Goal: Transaction & Acquisition: Obtain resource

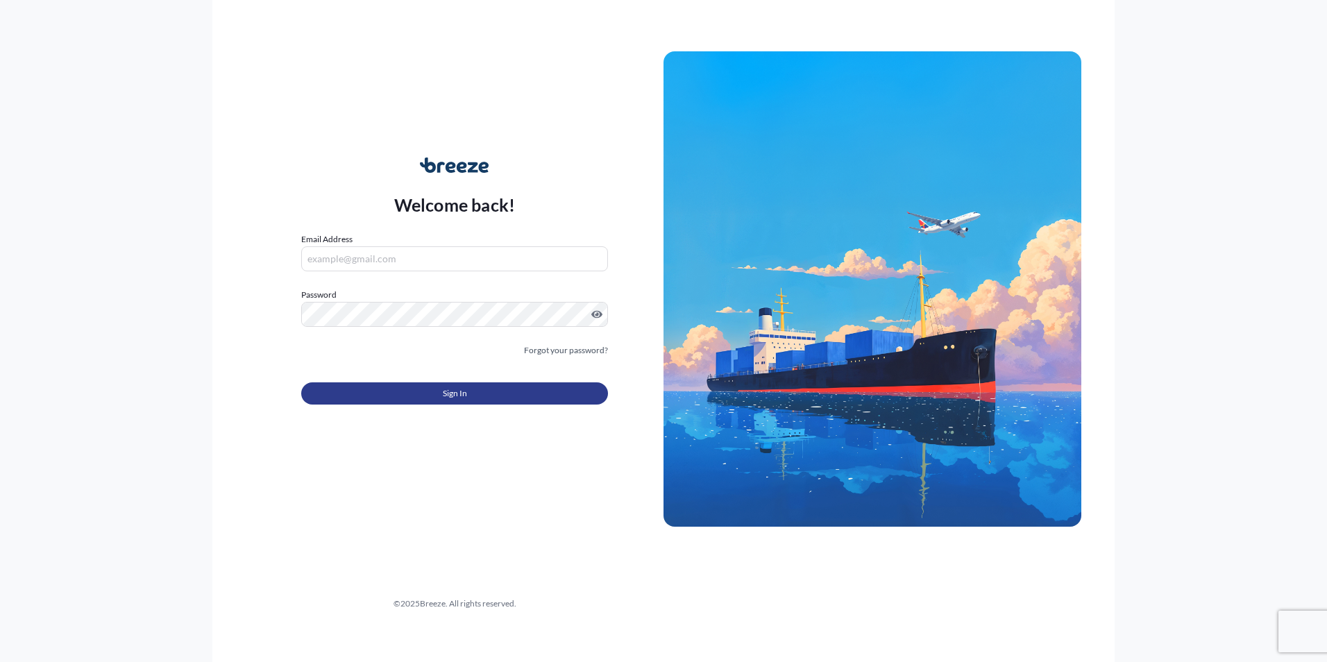
type input "[EMAIL_ADDRESS][DOMAIN_NAME]"
click at [473, 387] on button "Sign In" at bounding box center [454, 394] width 307 height 22
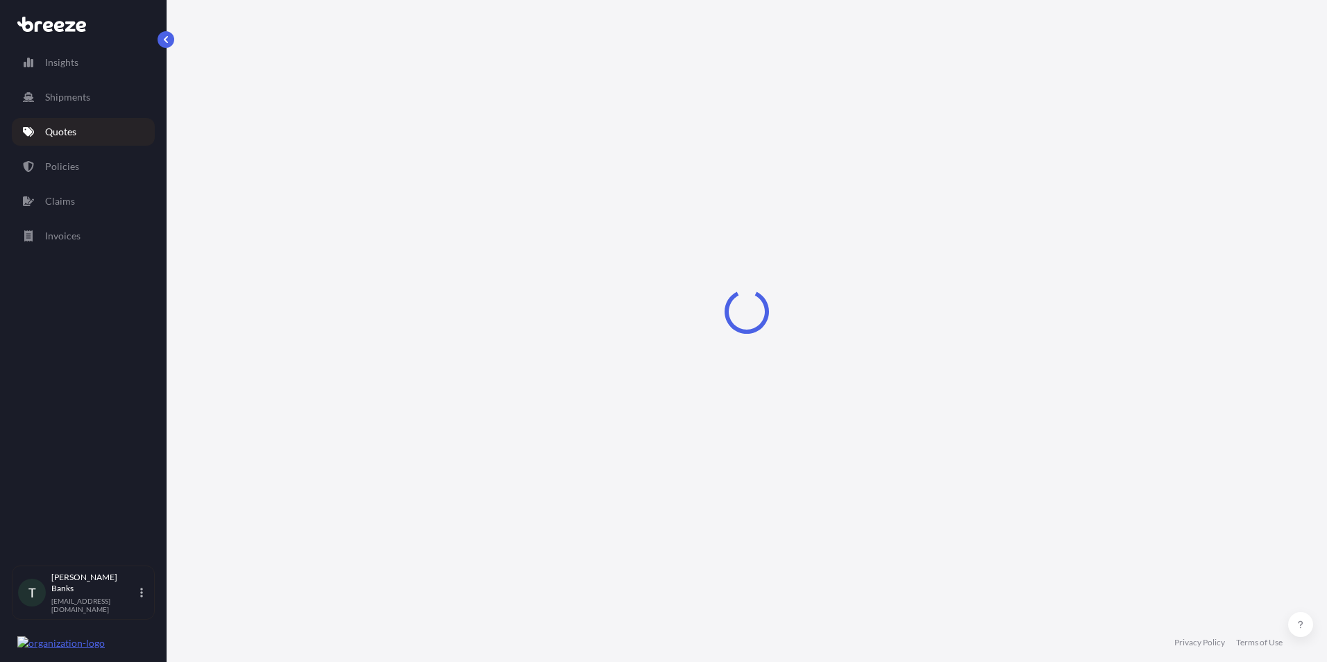
select select "Sea"
select select "1"
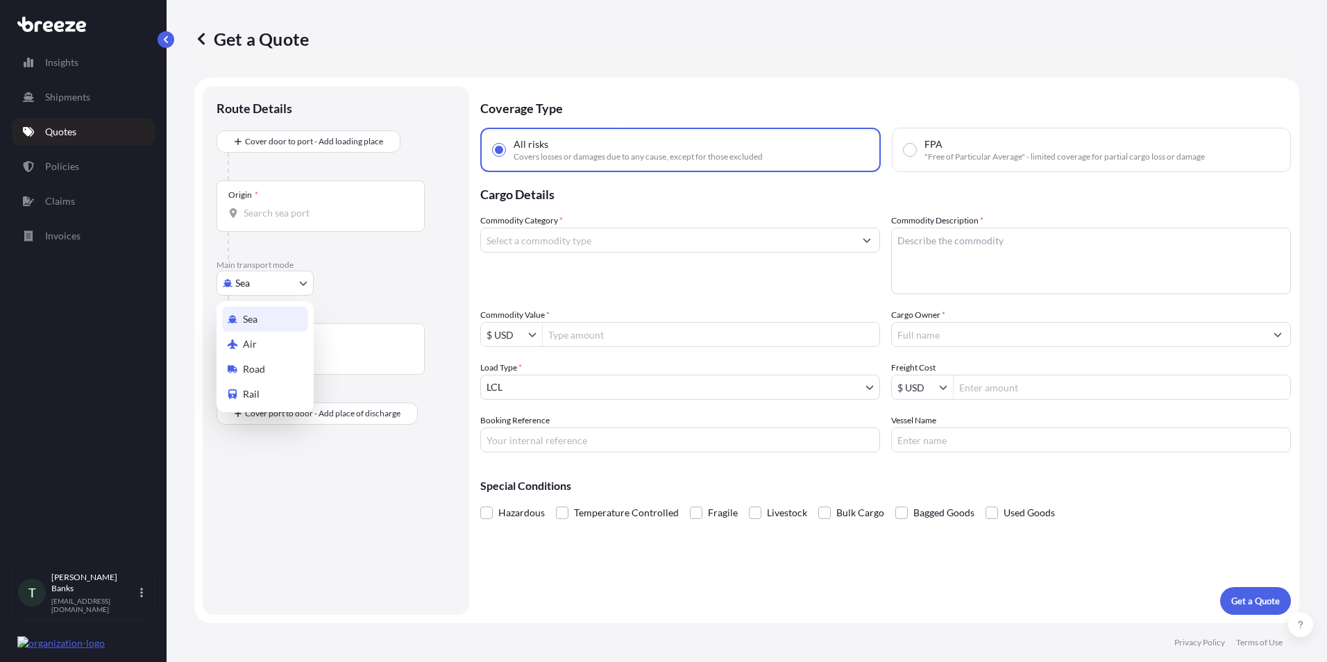
click at [265, 285] on body "Insights Shipments Quotes Policies Claims Invoices T [PERSON_NAME] [EMAIL_ADDRE…" at bounding box center [663, 331] width 1327 height 662
click at [266, 339] on div "Air" at bounding box center [265, 344] width 86 height 25
select select "Air"
click at [265, 347] on div "Destination *" at bounding box center [252, 343] width 49 height 11
click at [265, 355] on input "Destination *" at bounding box center [326, 362] width 164 height 14
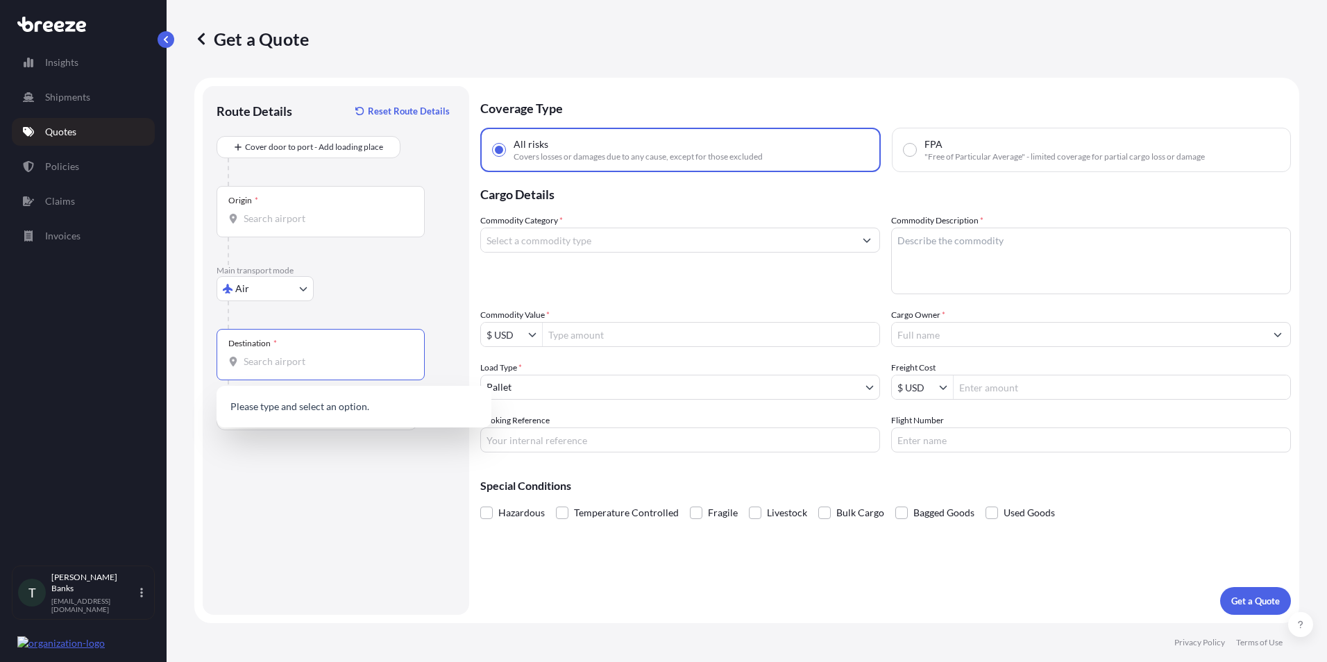
click at [275, 220] on input "Origin *" at bounding box center [326, 219] width 164 height 14
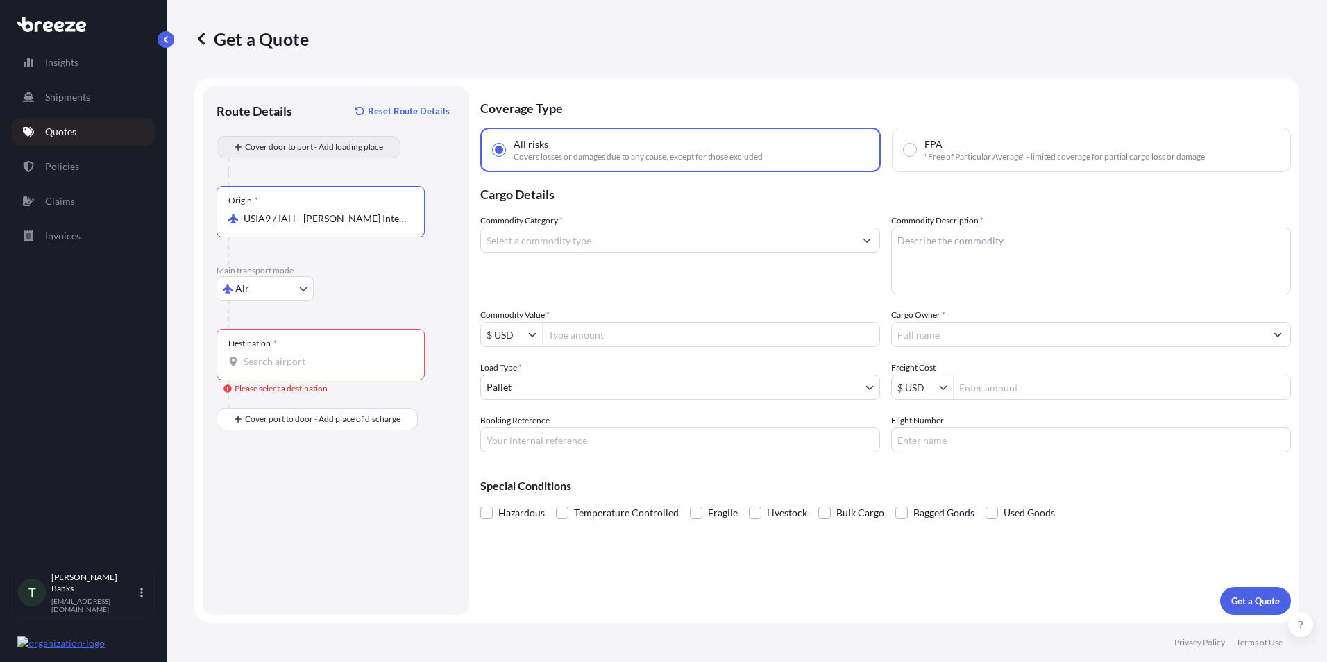
type input "USIA9 / IAH - [PERSON_NAME] Intercontinental Apt/[GEOGRAPHIC_DATA], [GEOGRAPHIC…"
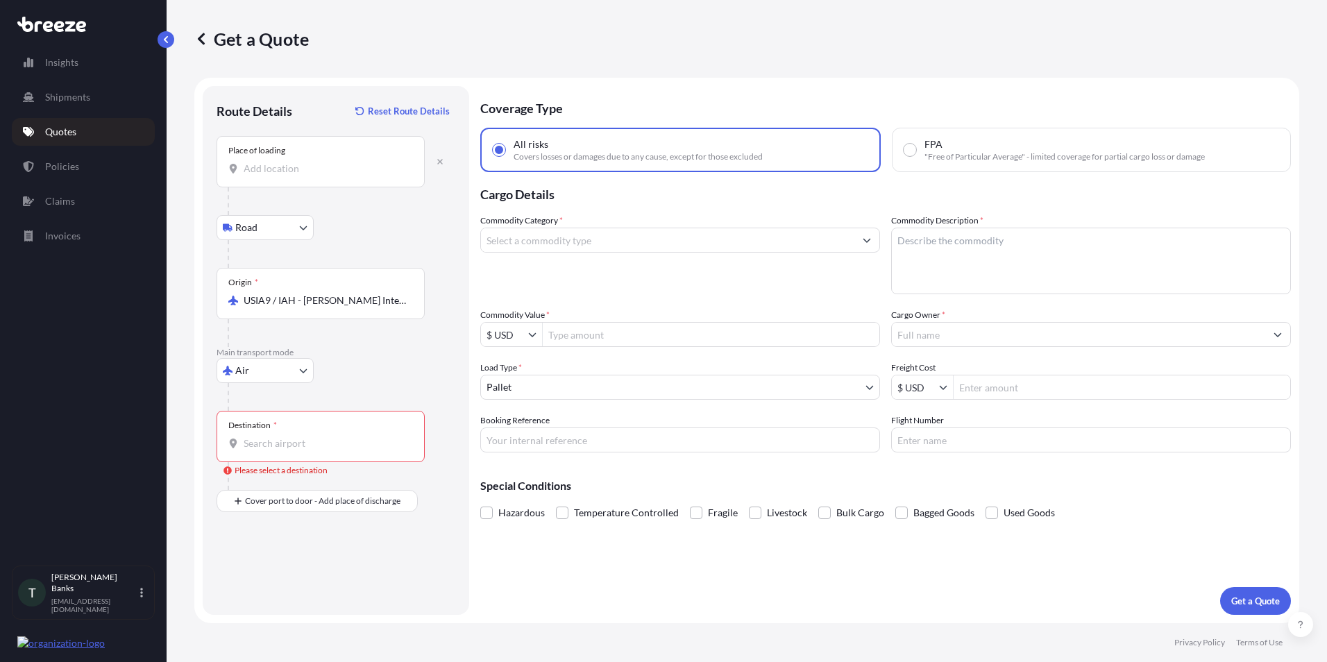
click at [309, 171] on input "Place of loading" at bounding box center [326, 169] width 164 height 14
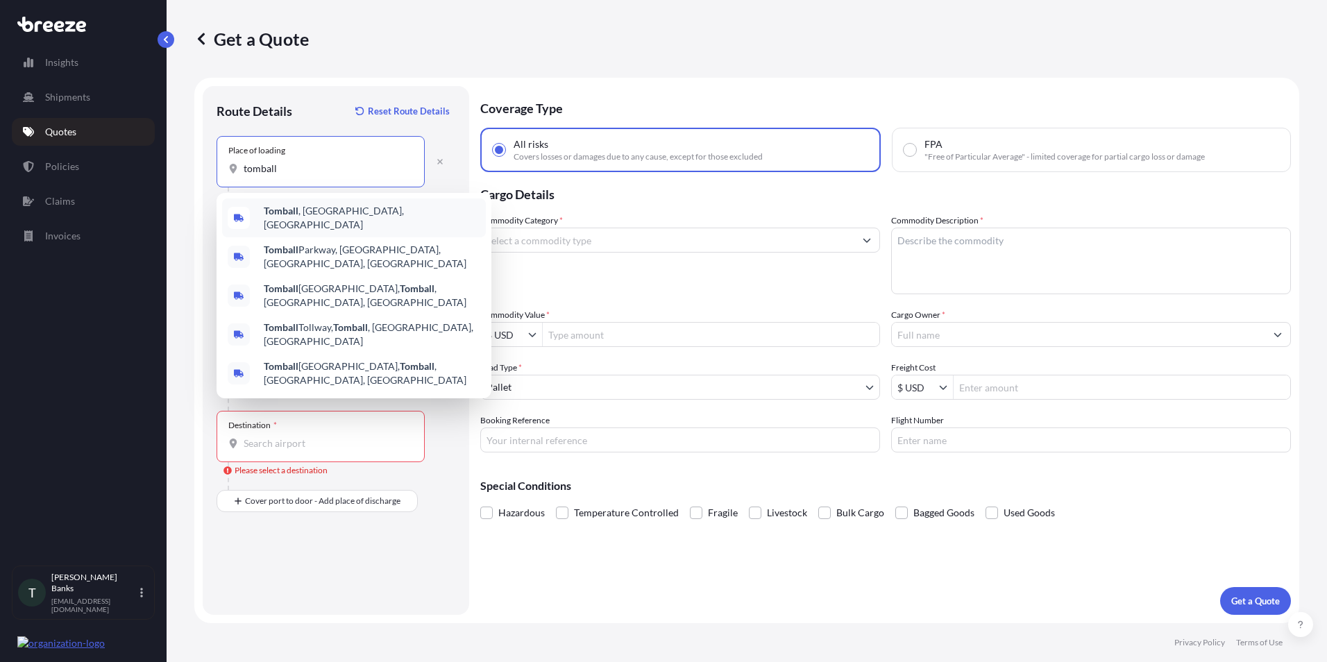
click at [330, 214] on span "[GEOGRAPHIC_DATA] , [GEOGRAPHIC_DATA], [GEOGRAPHIC_DATA]" at bounding box center [372, 218] width 217 height 28
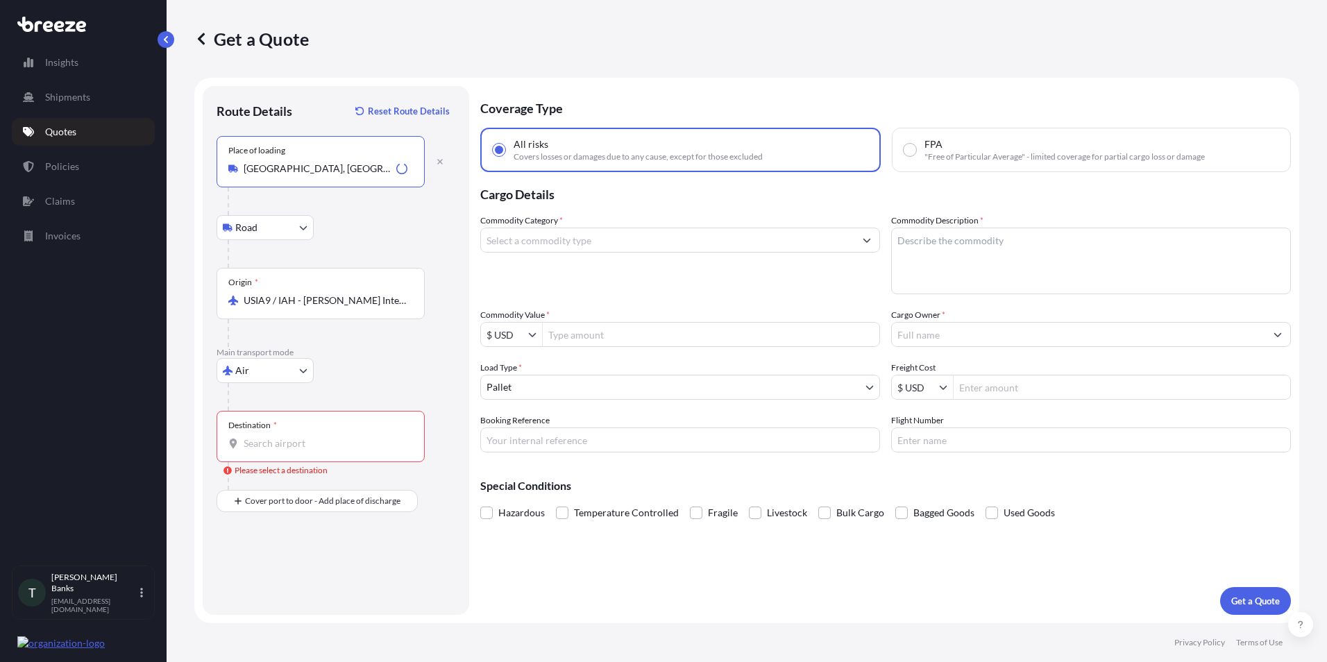
type input "[GEOGRAPHIC_DATA], [GEOGRAPHIC_DATA], [GEOGRAPHIC_DATA]"
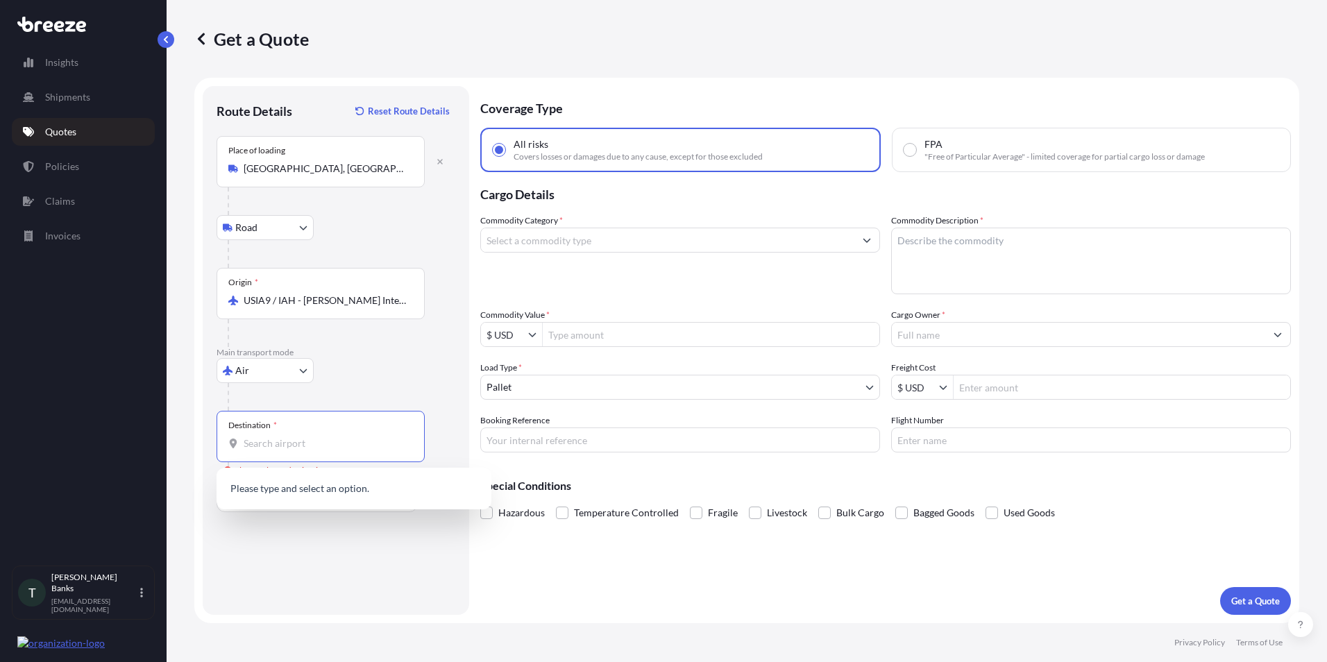
click at [267, 444] on input "Destination * Please select a destination" at bounding box center [326, 444] width 164 height 14
type input "o"
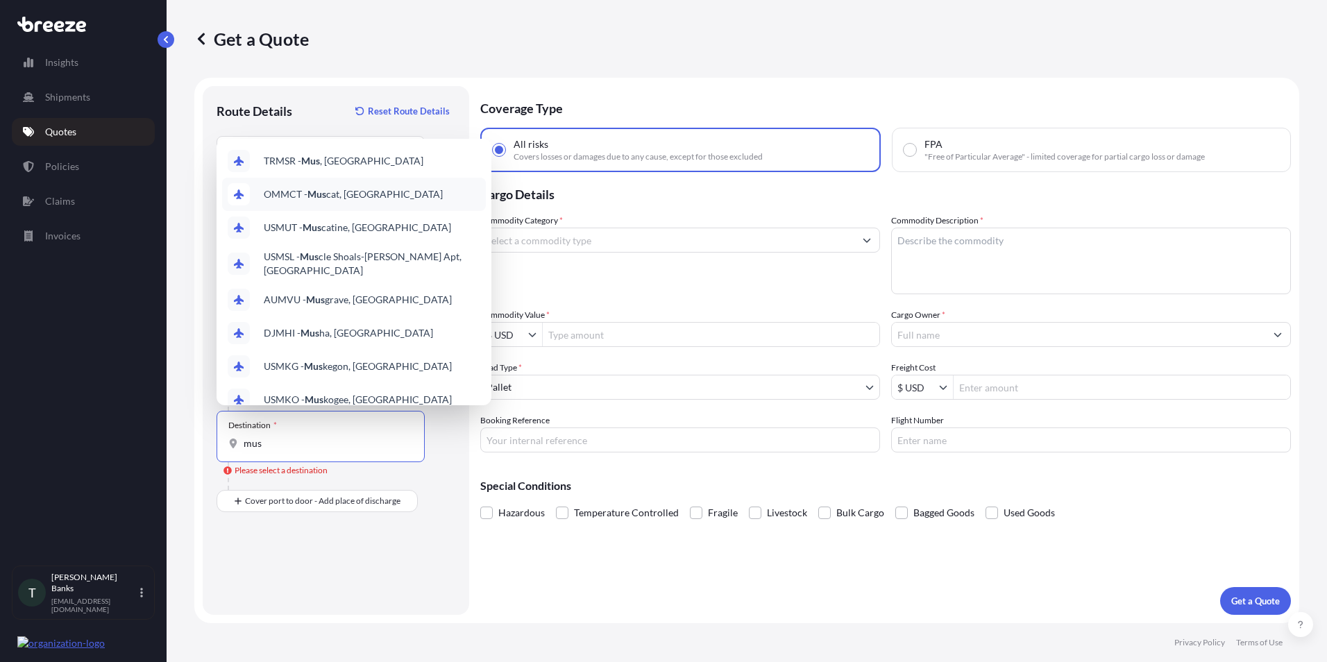
click at [360, 190] on span "OMMCT - Mus cat, [GEOGRAPHIC_DATA]" at bounding box center [353, 194] width 179 height 14
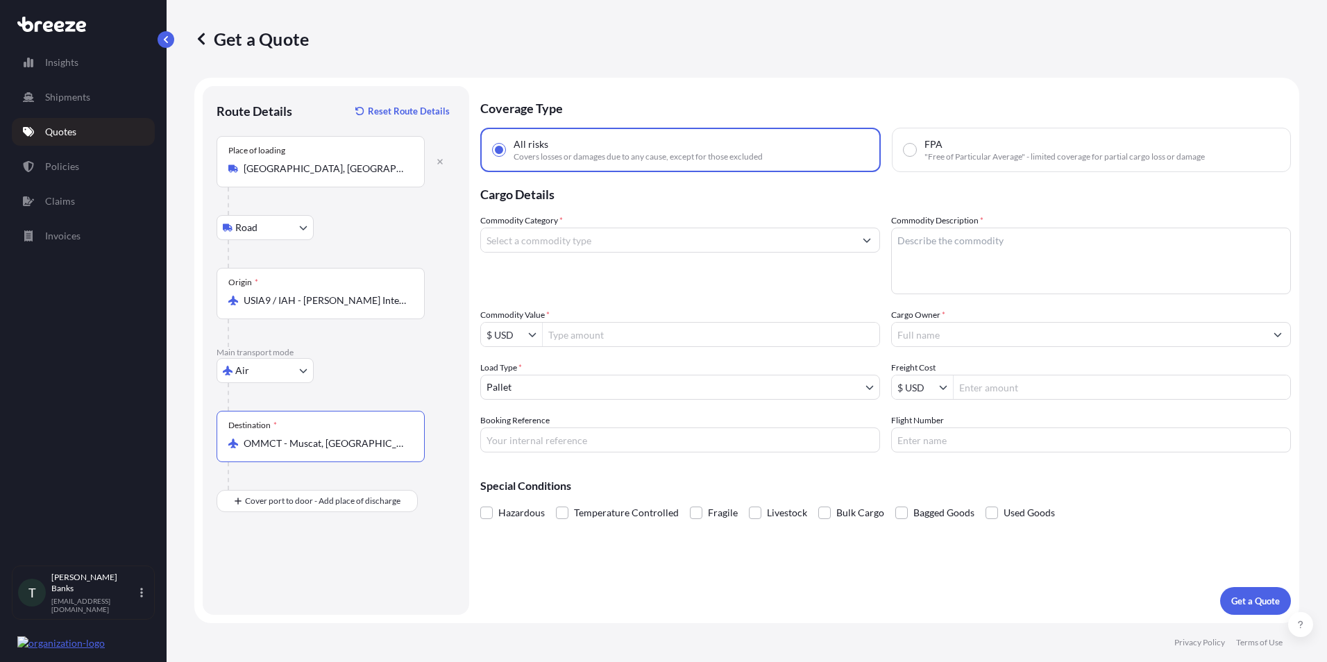
type input "OMMCT - Muscat, [GEOGRAPHIC_DATA]"
click at [537, 245] on input "Commodity Category *" at bounding box center [667, 240] width 373 height 25
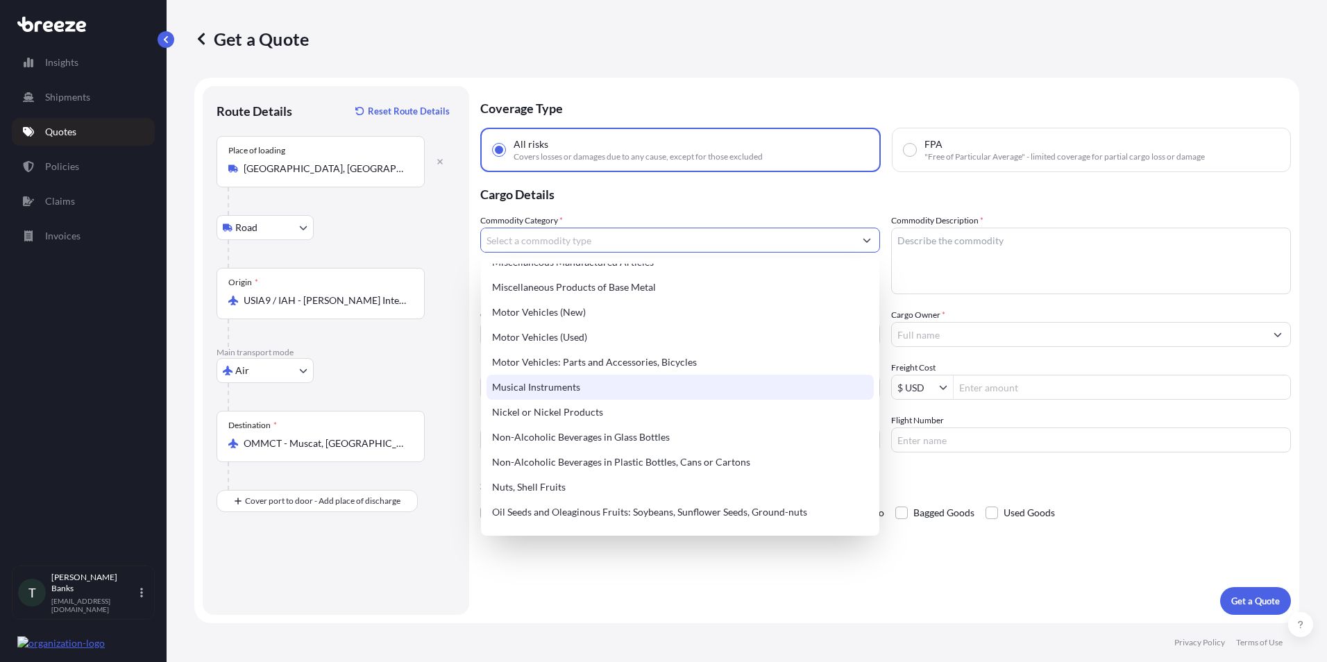
scroll to position [1944, 0]
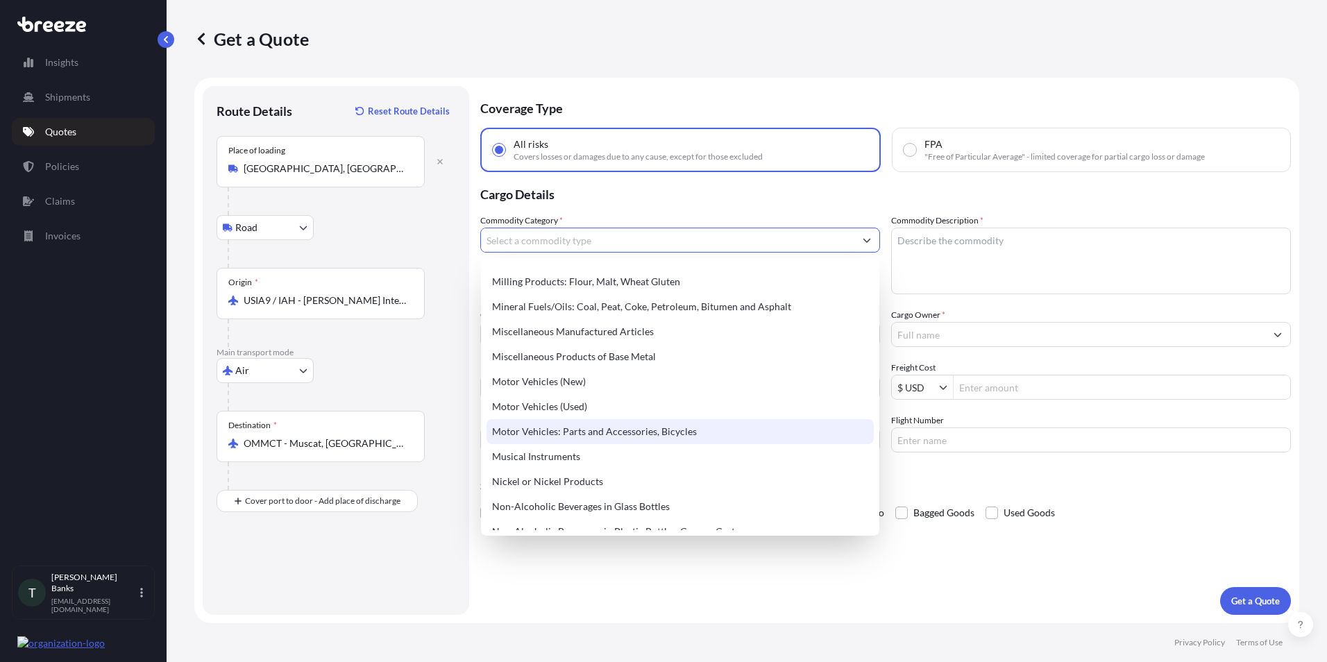
click at [634, 430] on div "Motor Vehicles: Parts and Accessories, Bicycles" at bounding box center [680, 431] width 387 height 25
type input "Motor Vehicles: Parts and Accessories, Bicycles"
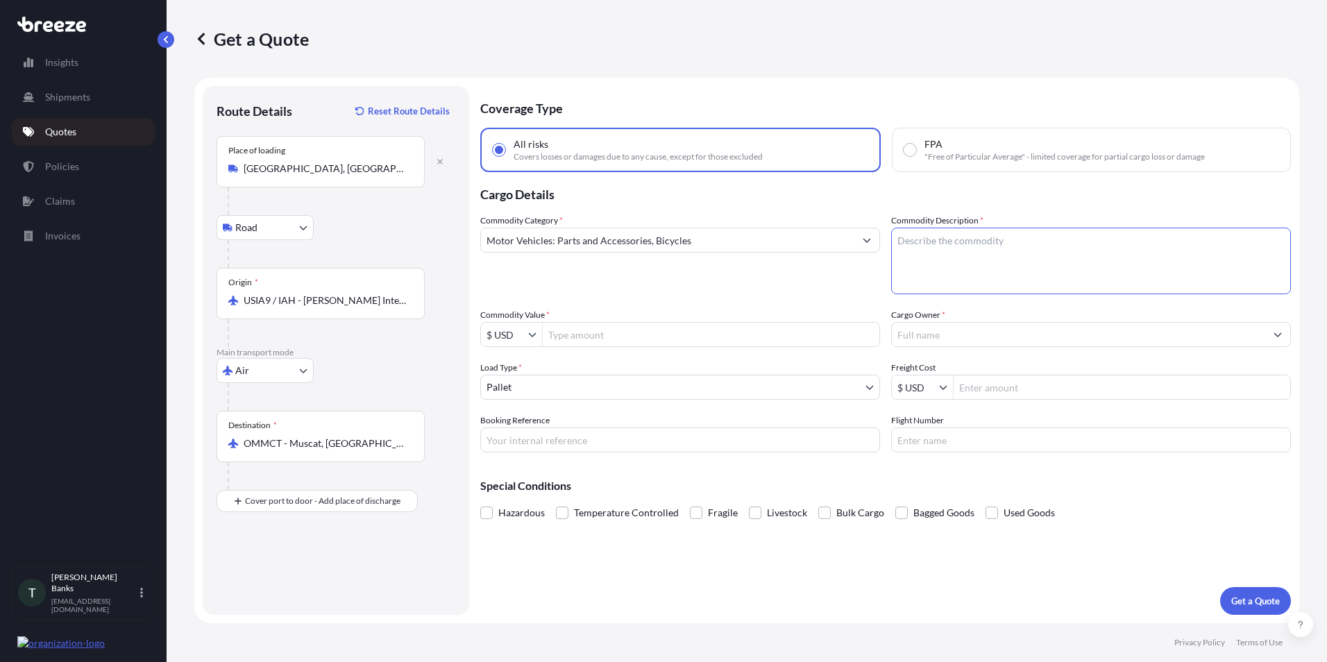
click at [920, 244] on textarea "Commodity Description *" at bounding box center [1091, 261] width 400 height 67
type textarea "fuel filters"
click at [946, 336] on input "Cargo Owner *" at bounding box center [1078, 334] width 373 height 25
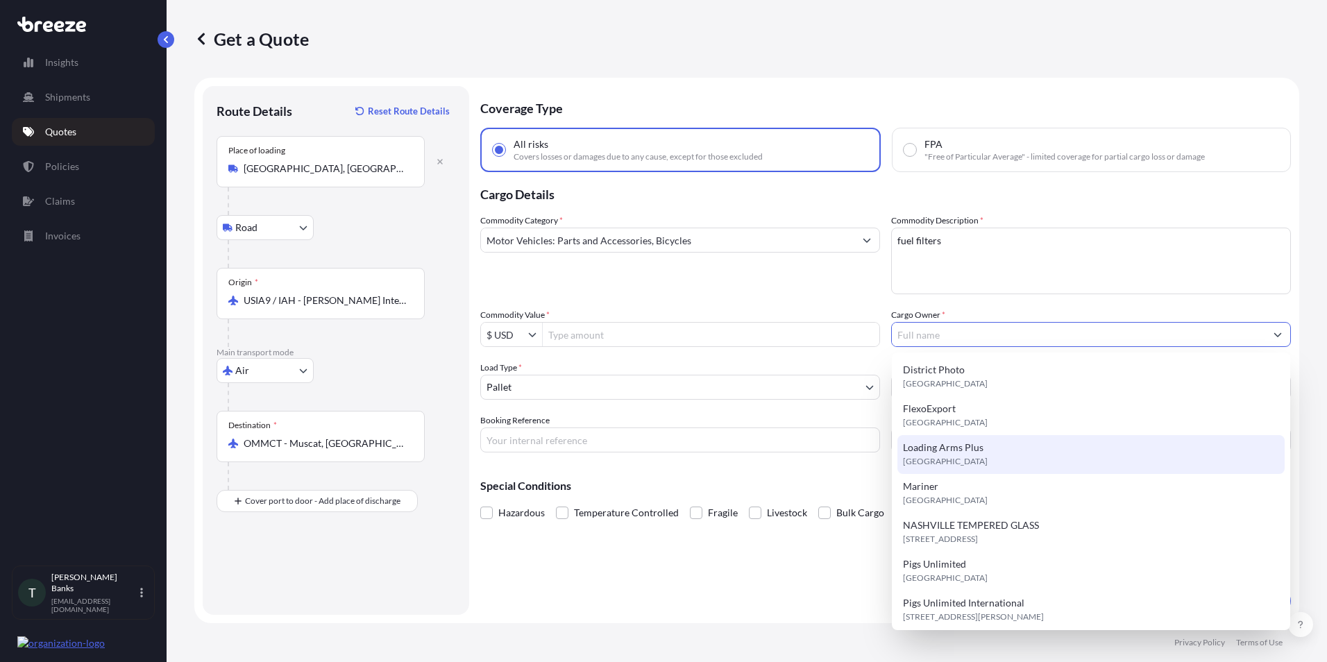
scroll to position [161, 0]
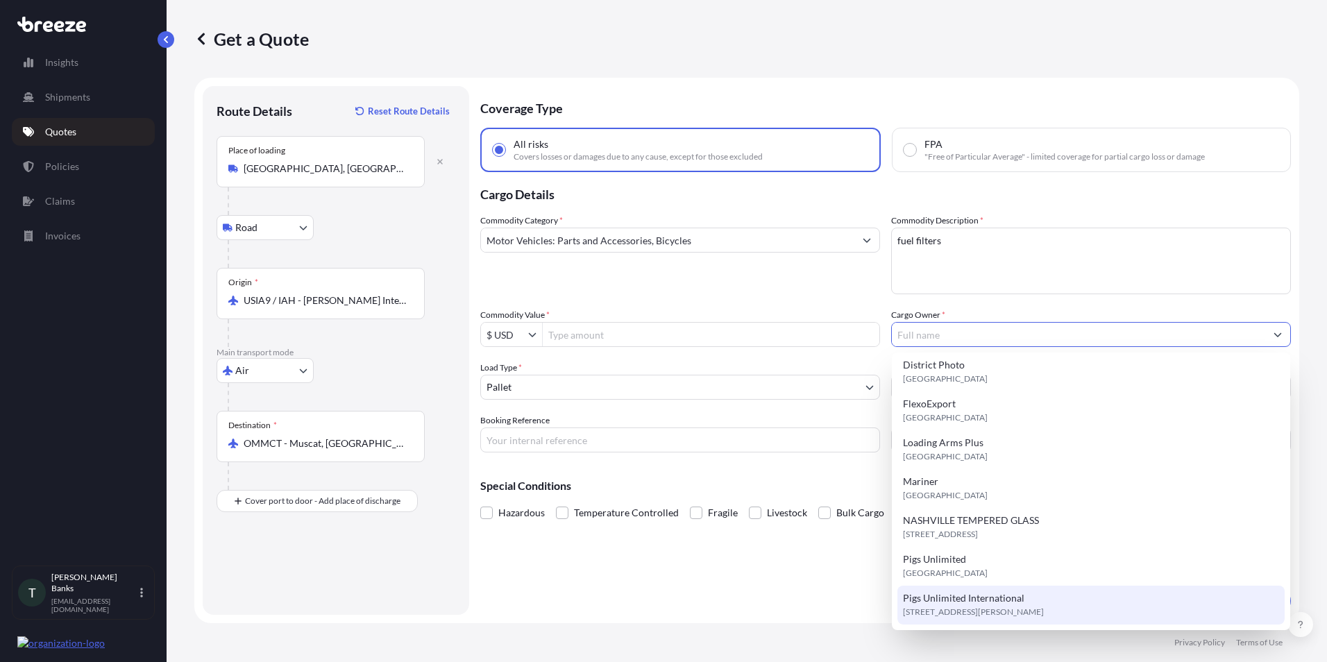
click at [998, 607] on span "[STREET_ADDRESS][PERSON_NAME]" at bounding box center [973, 612] width 141 height 14
type input "Pigs Unlimited International"
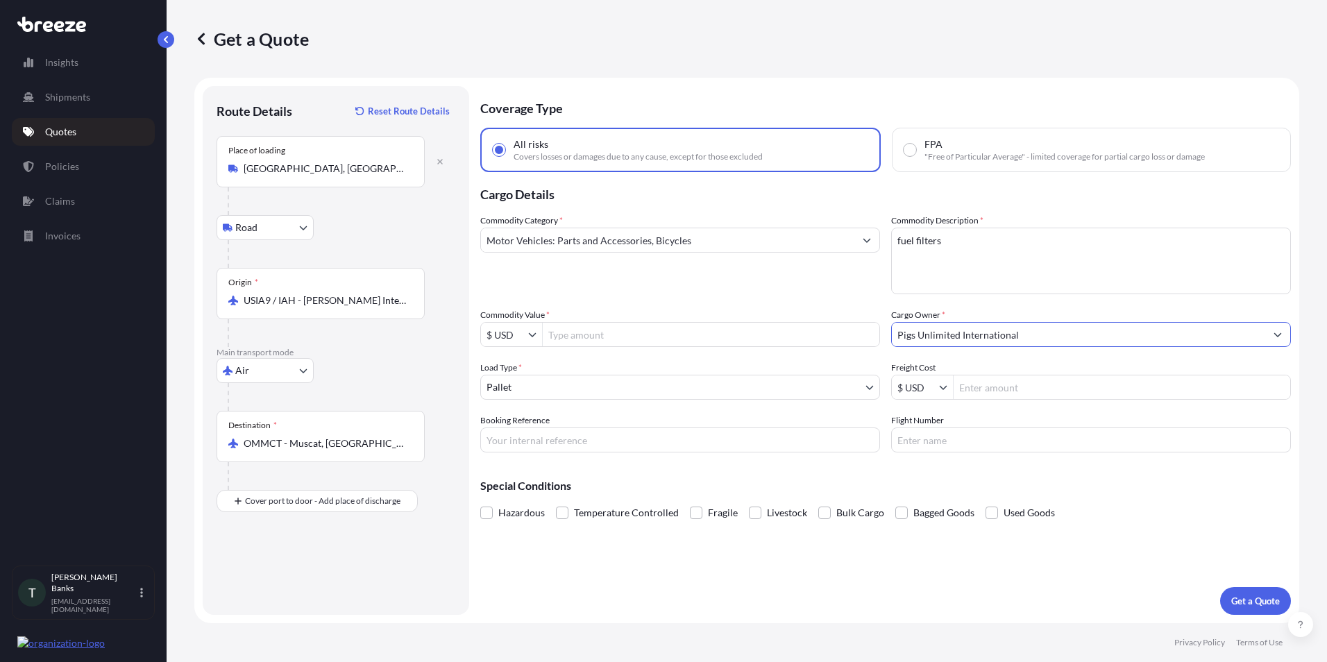
click at [581, 333] on input "Commodity Value *" at bounding box center [711, 334] width 337 height 25
type input "13,575"
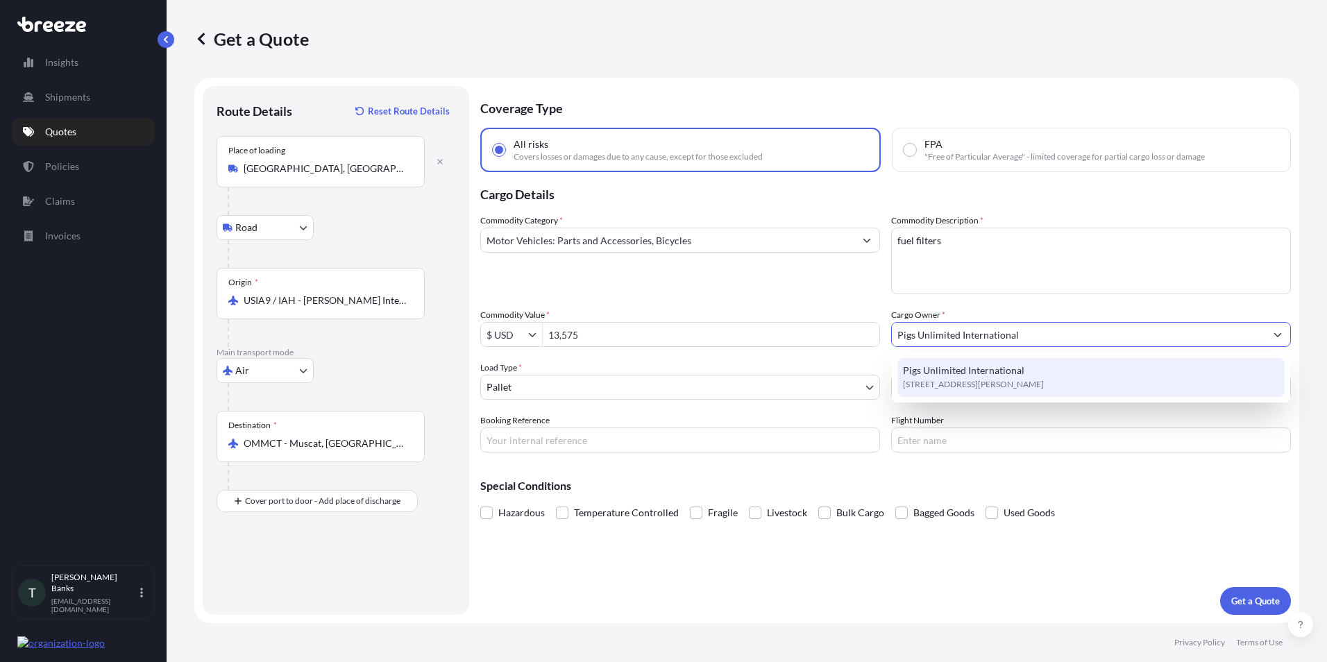
click at [960, 377] on span "Pigs Unlimited International" at bounding box center [963, 371] width 121 height 14
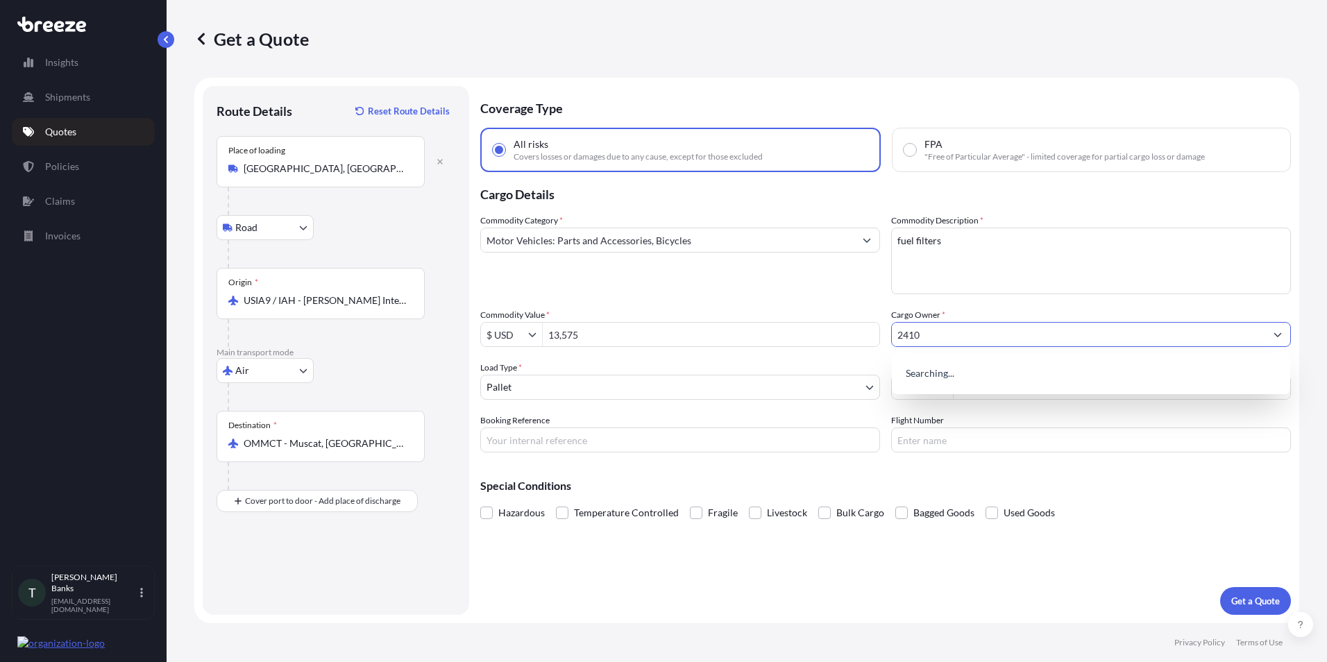
type input "2410"
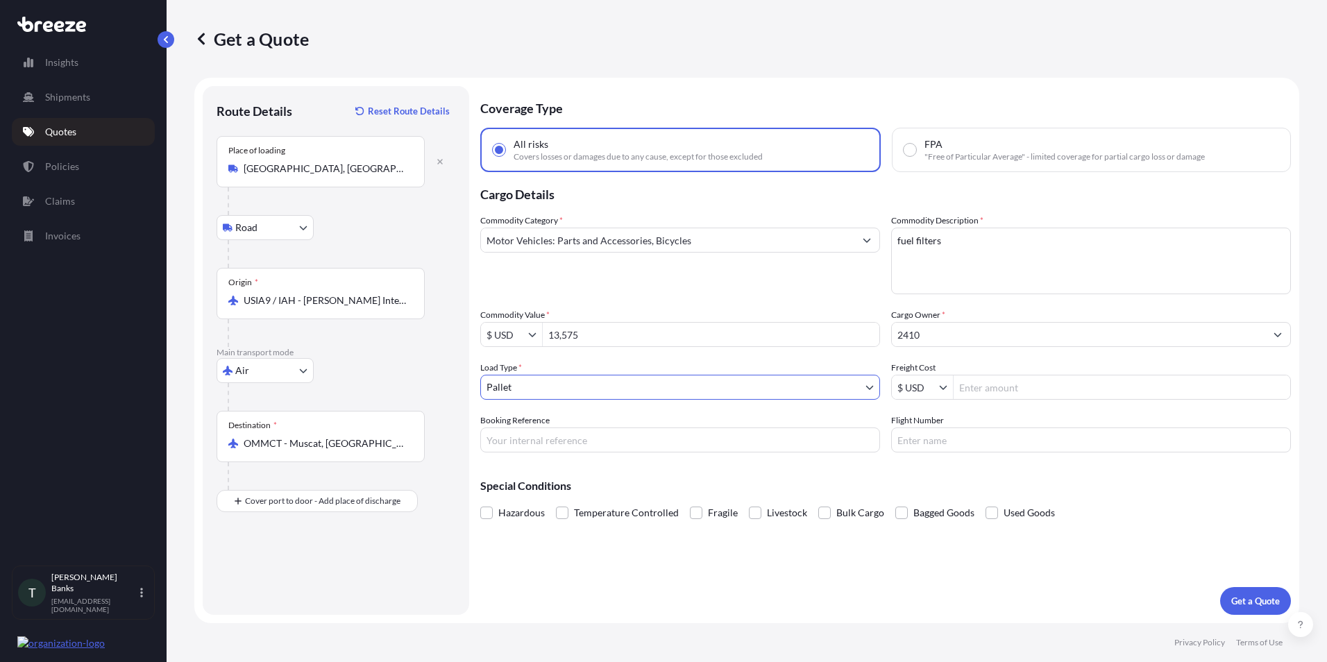
click at [950, 342] on input "2410" at bounding box center [1078, 334] width 373 height 25
drag, startPoint x: 956, startPoint y: 326, endPoint x: 798, endPoint y: 321, distance: 157.6
click at [819, 326] on div "Commodity Category * Motor Vehicles: Parts and Accessories, Bicycles Commodity …" at bounding box center [885, 333] width 811 height 239
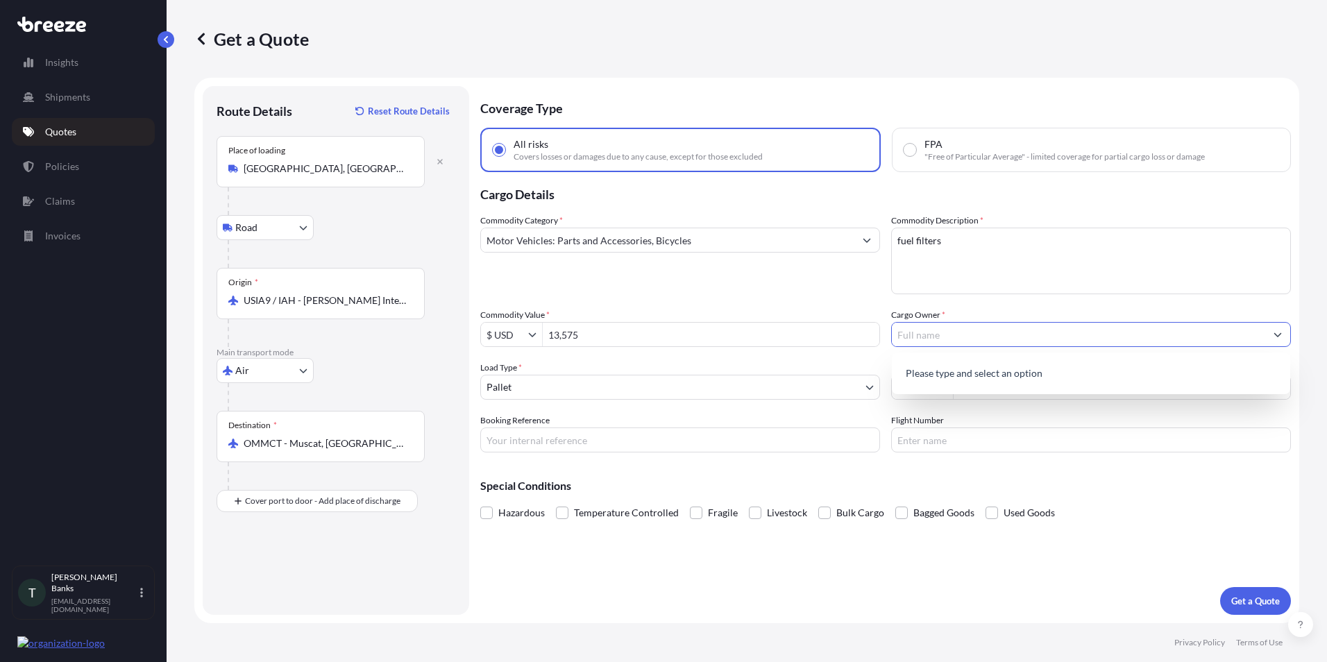
click at [945, 333] on input "Cargo Owner *" at bounding box center [1078, 334] width 373 height 25
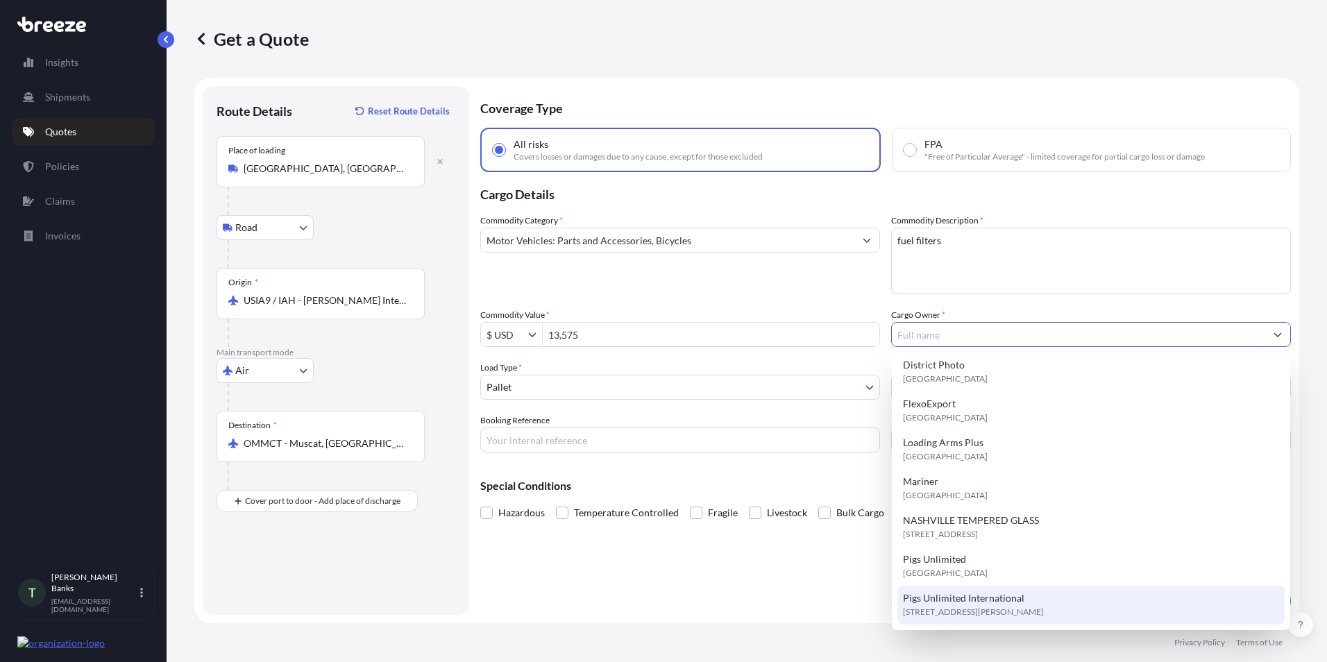
click at [986, 608] on span "[STREET_ADDRESS][PERSON_NAME]" at bounding box center [973, 612] width 141 height 14
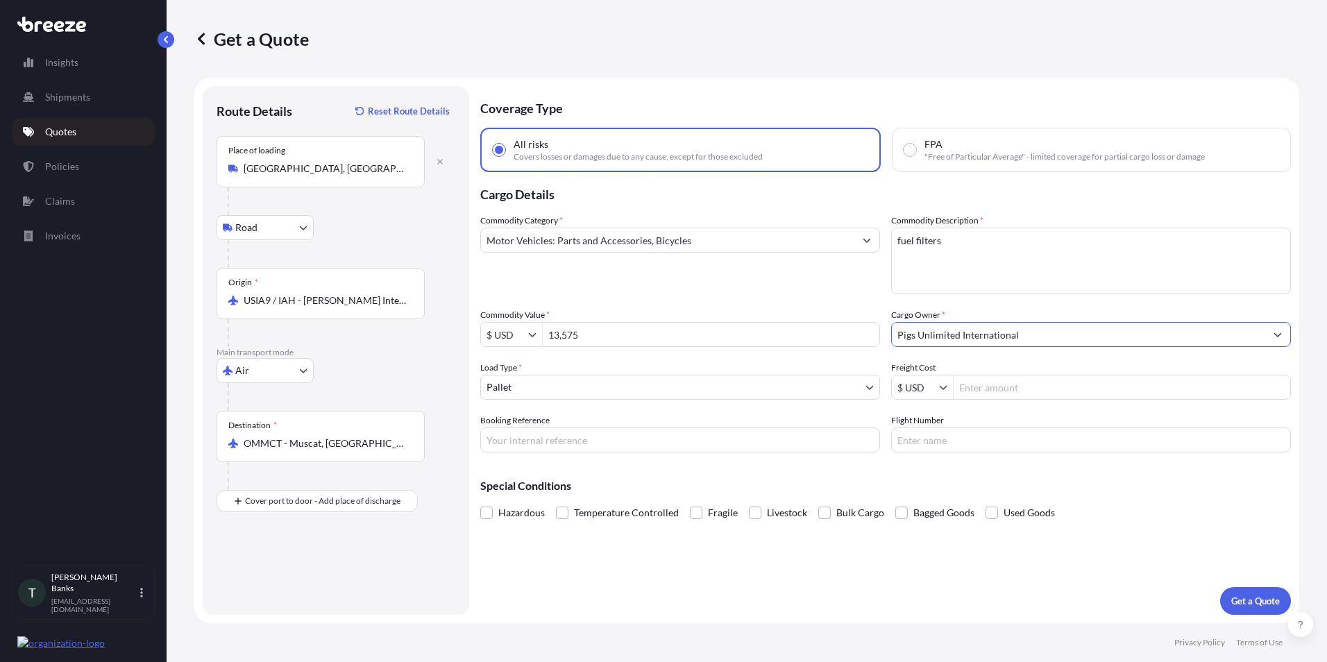
type input "Pigs Unlimited International"
click at [976, 395] on input "Freight Cost" at bounding box center [1122, 387] width 337 height 25
type input "2,600"
click at [1252, 605] on p "Get a Quote" at bounding box center [1256, 601] width 49 height 14
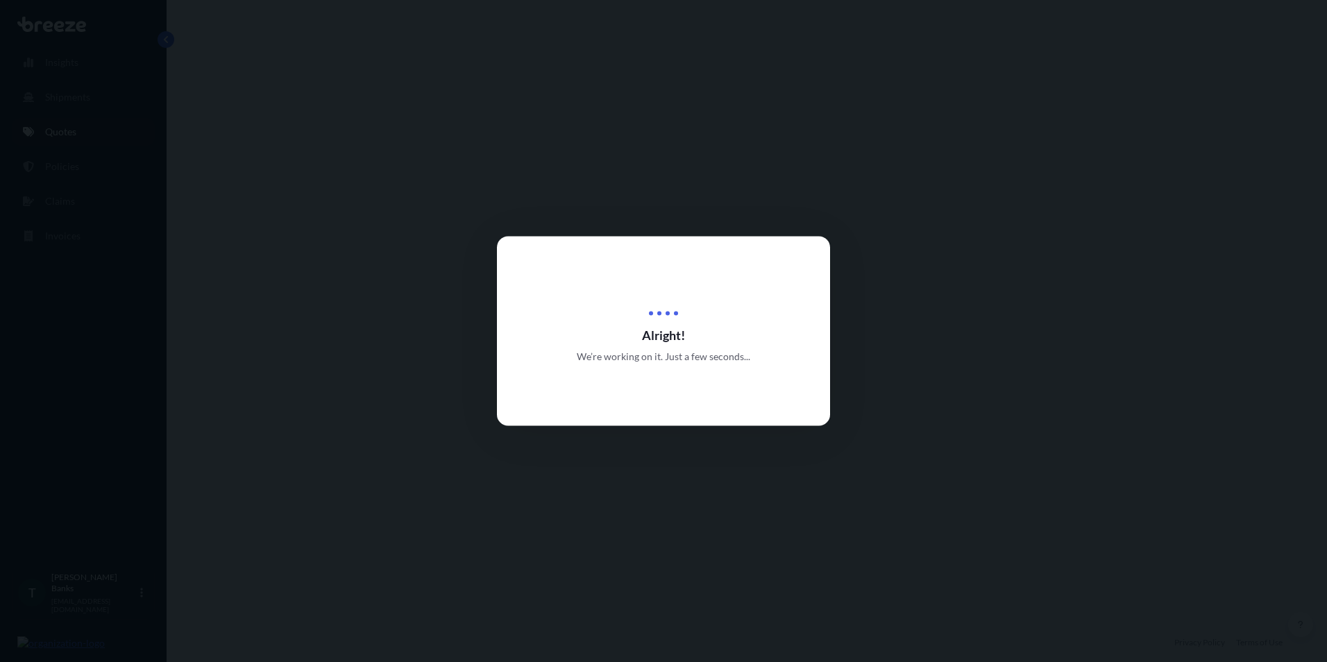
select select "Road"
select select "Air"
select select "1"
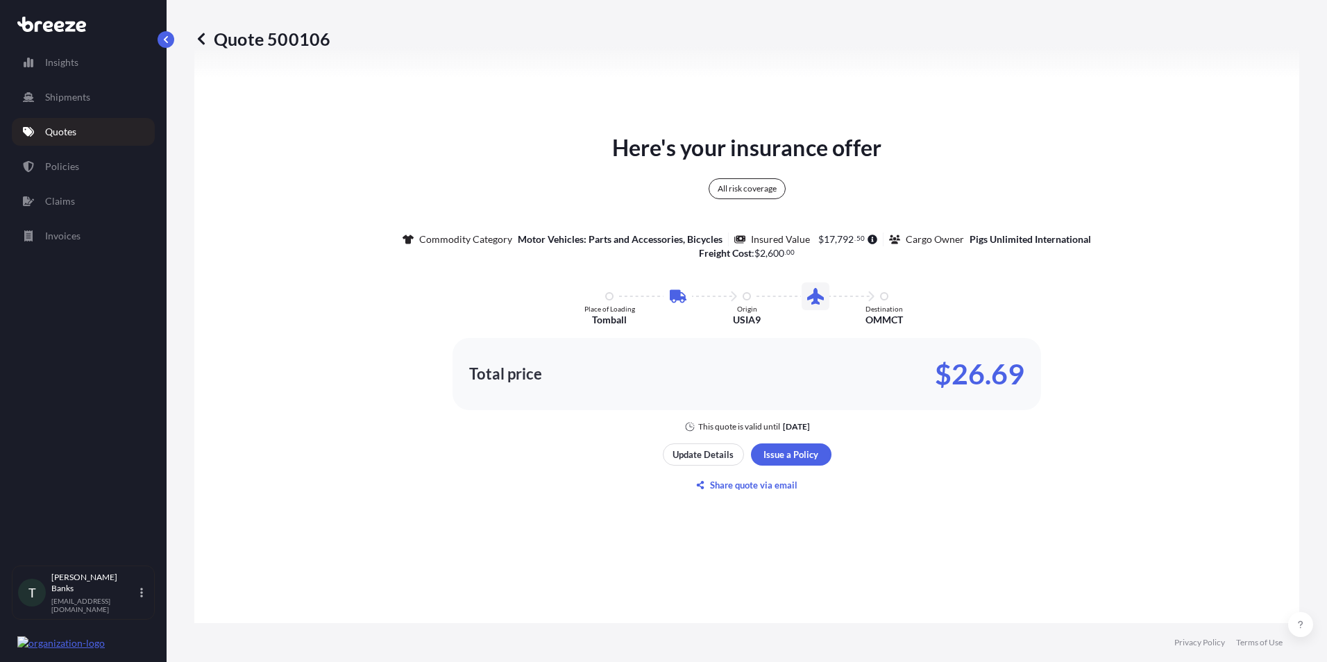
scroll to position [851, 0]
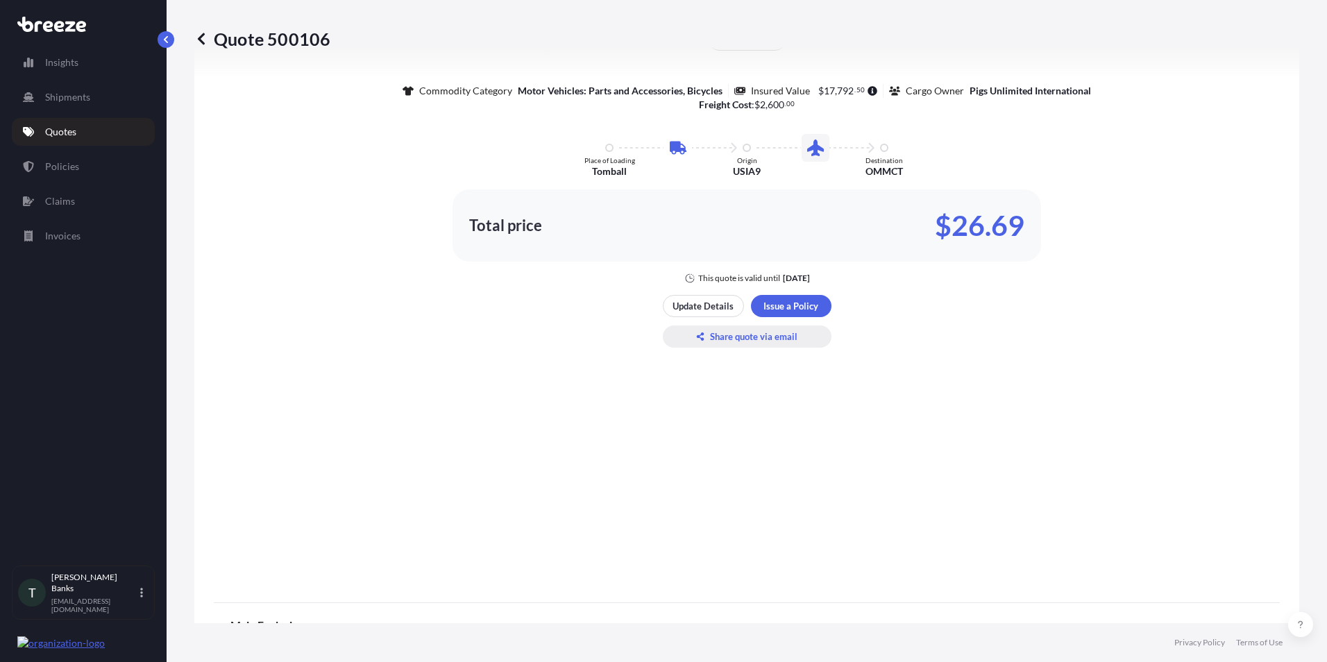
click at [774, 342] on p "Share quote via email" at bounding box center [753, 337] width 87 height 14
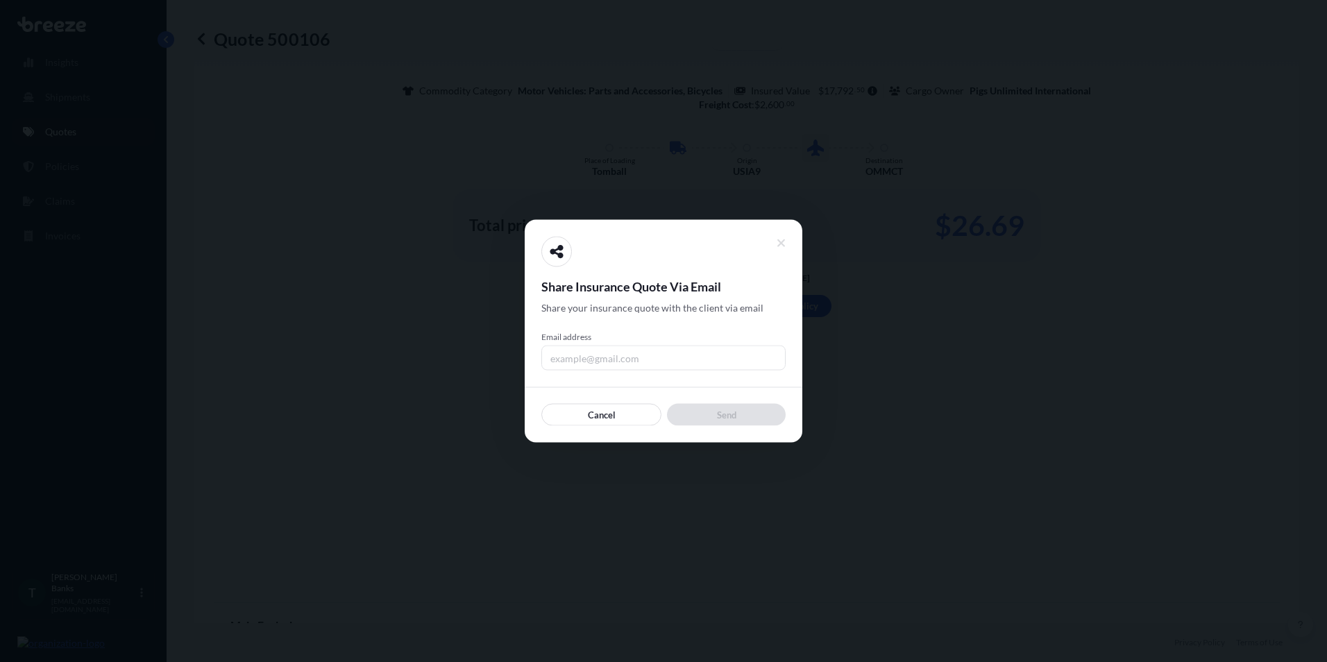
click at [616, 353] on input "Email address" at bounding box center [663, 358] width 244 height 25
type input "[EMAIL_ADDRESS][DOMAIN_NAME]"
